Goal: Navigation & Orientation: Understand site structure

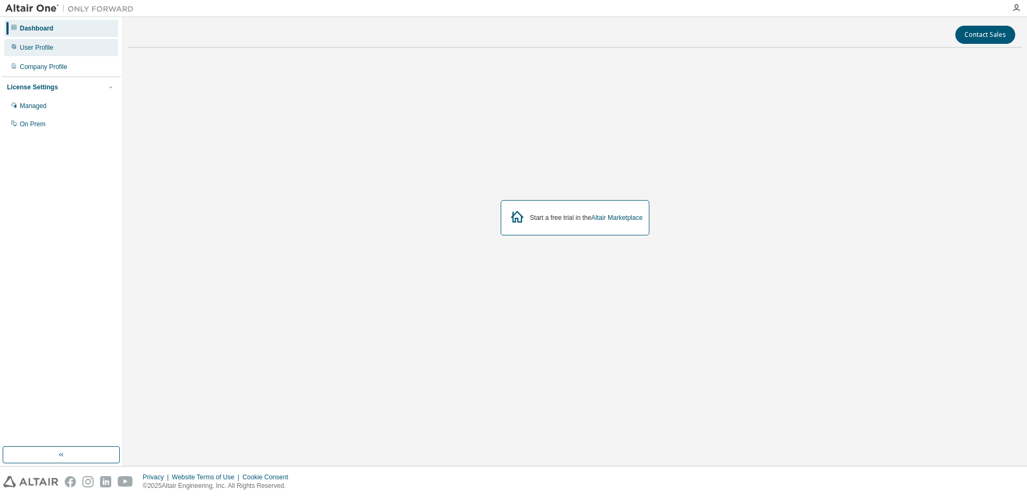
click at [53, 48] on div "User Profile" at bounding box center [61, 47] width 114 height 17
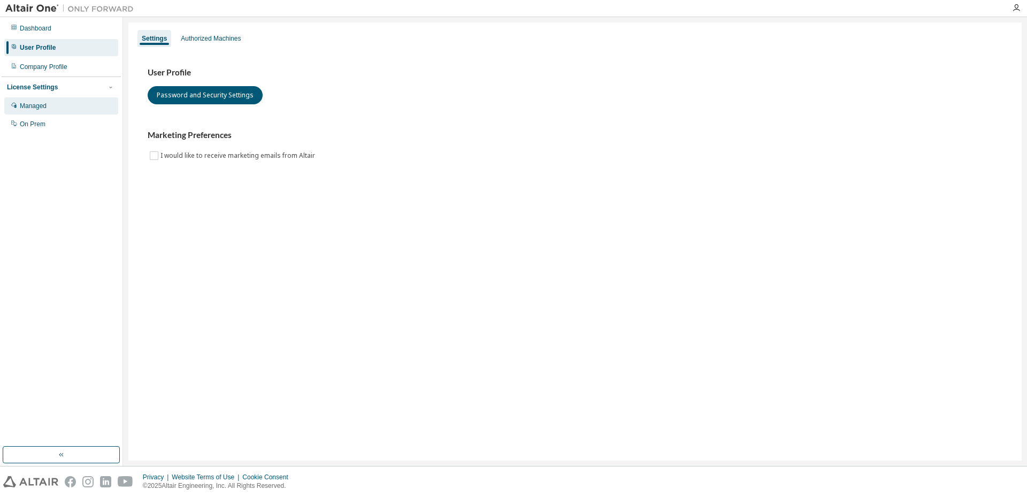
click at [45, 98] on div "Managed" at bounding box center [61, 105] width 114 height 17
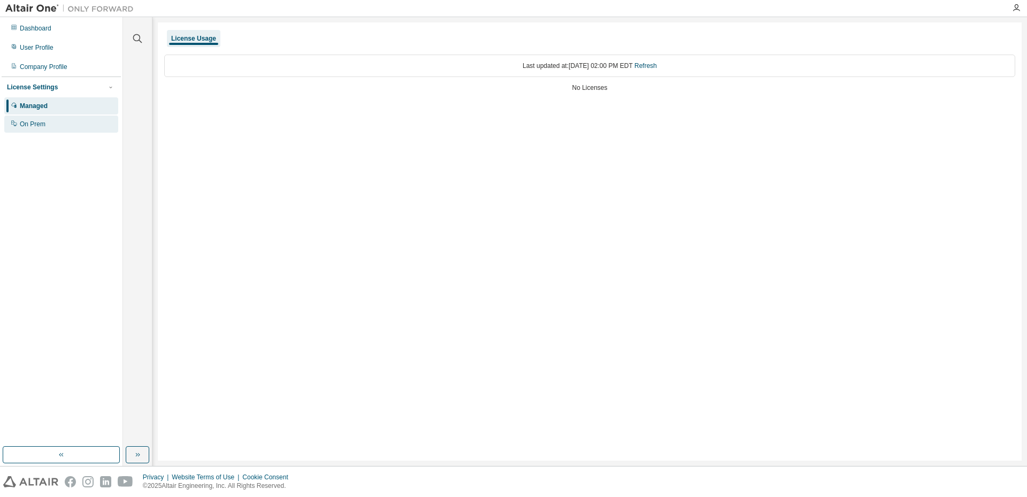
click at [55, 127] on div "On Prem" at bounding box center [61, 124] width 114 height 17
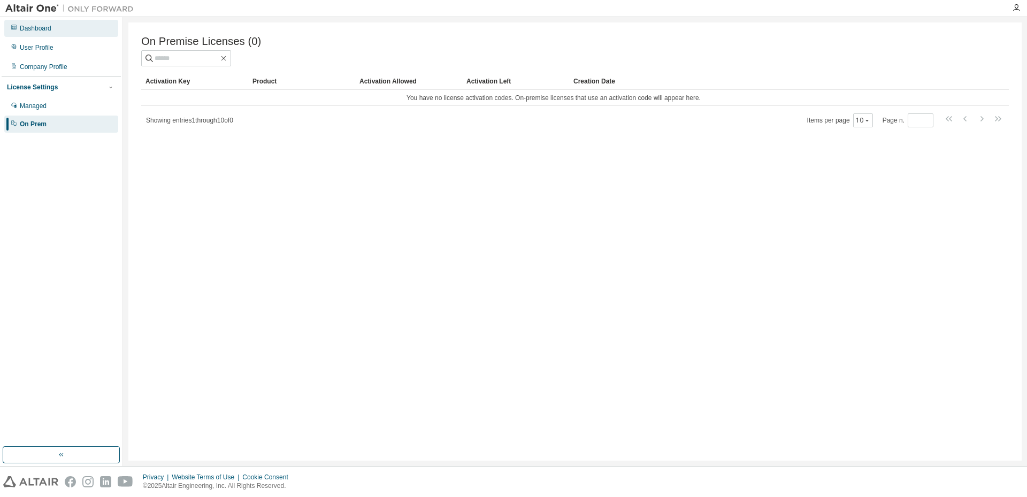
click at [60, 28] on div "Dashboard" at bounding box center [61, 28] width 114 height 17
